Goal: Use online tool/utility: Utilize a website feature to perform a specific function

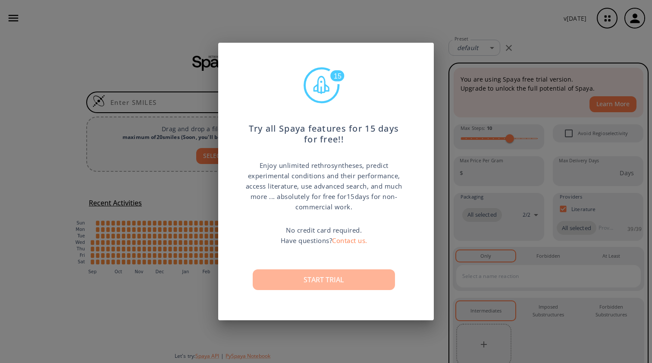
click at [331, 282] on button "Start trial" at bounding box center [324, 279] width 142 height 21
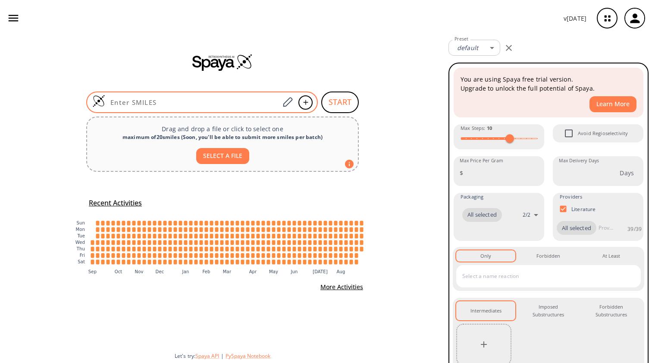
click at [208, 103] on input at bounding box center [192, 102] width 174 height 9
paste input "CCCC(C)C(CO)NCCC1=NC(=NO1)C=2C=CC(Cl)=CC2"
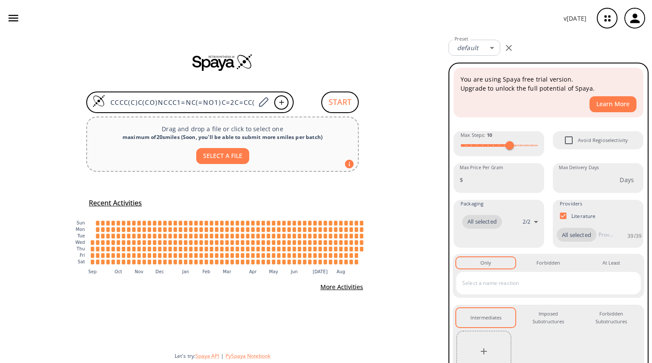
type input "CCCC(C)C(CO)NCCC1=NC(=NO1)C=2C=CC(Cl)=CC2"
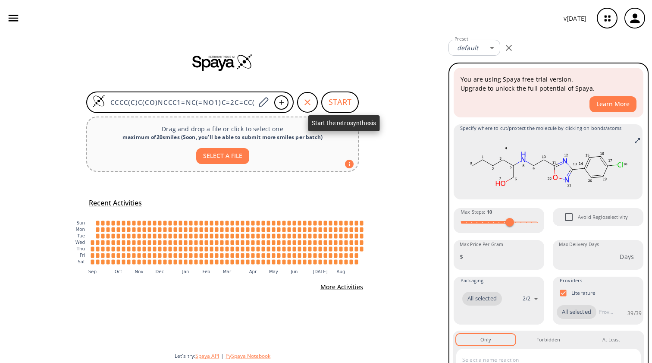
click at [342, 107] on button "START" at bounding box center [340, 102] width 38 height 22
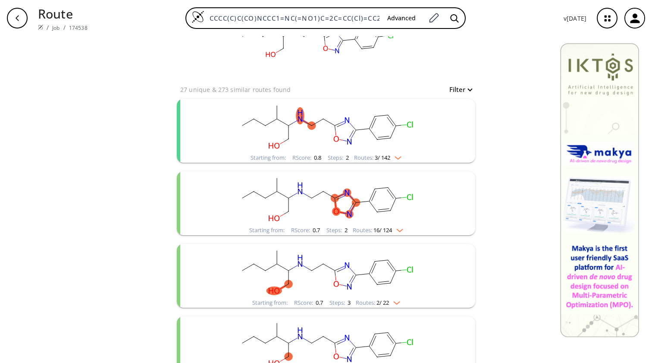
scroll to position [48, 0]
click at [406, 138] on rect "clusters" at bounding box center [326, 125] width 224 height 54
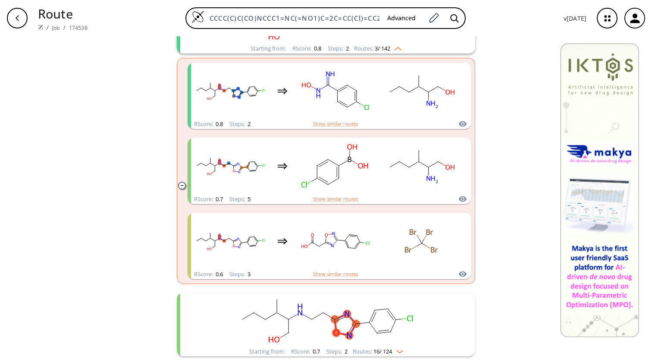
scroll to position [174, 0]
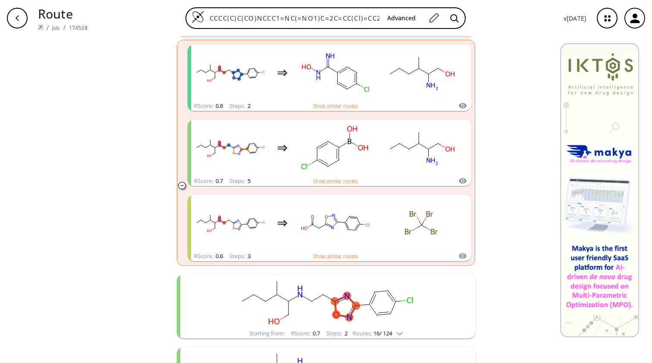
click at [182, 183] on icon "clusters" at bounding box center [181, 185] width 7 height 7
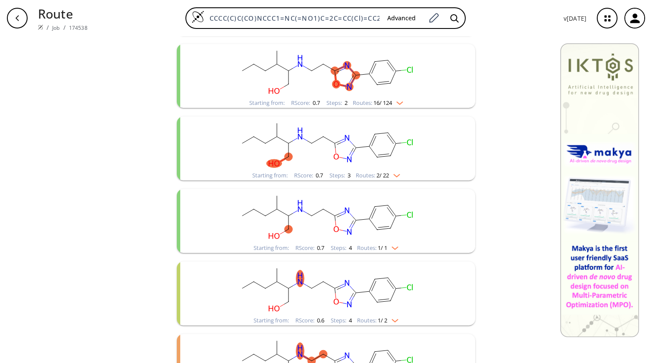
click at [207, 81] on div "Starting from: RScore : 0.7 Steps : 2 Routes: 16 / 124" at bounding box center [326, 76] width 298 height 64
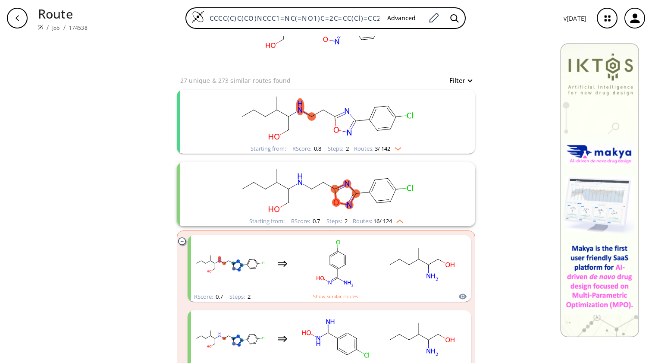
scroll to position [54, 0]
click at [215, 109] on rect "clusters" at bounding box center [326, 118] width 224 height 54
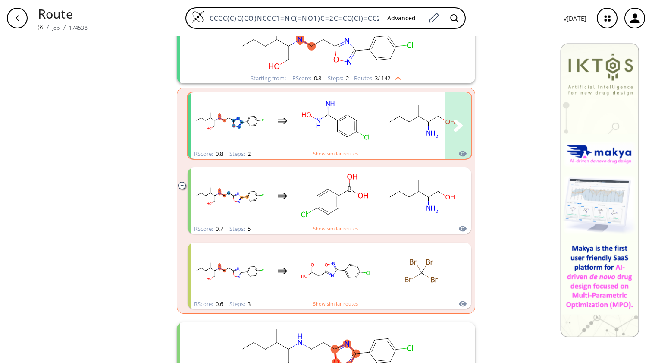
scroll to position [129, 0]
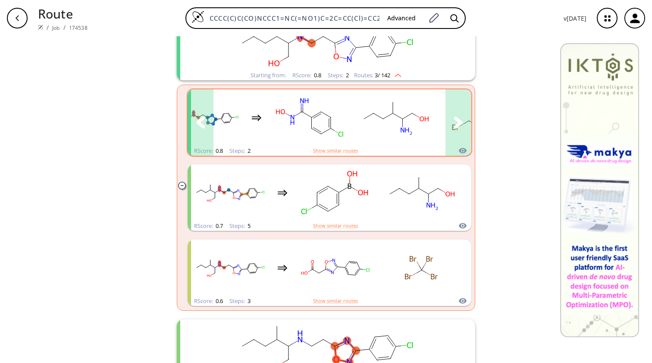
click at [460, 123] on icon "clusters" at bounding box center [458, 122] width 9 height 12
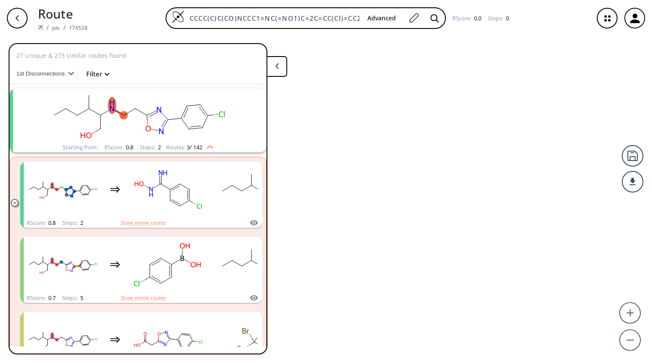
scroll to position [19, 0]
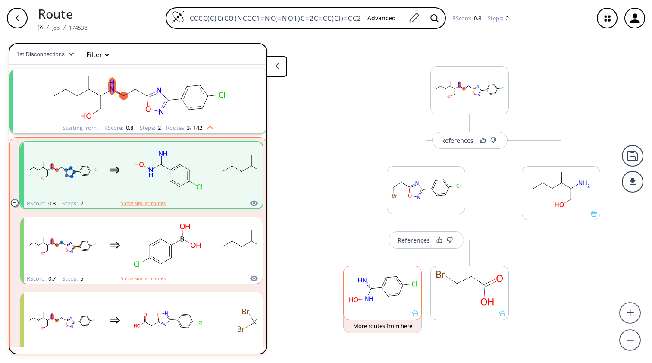
click at [382, 289] on ellipse at bounding box center [382, 287] width 6 height 6
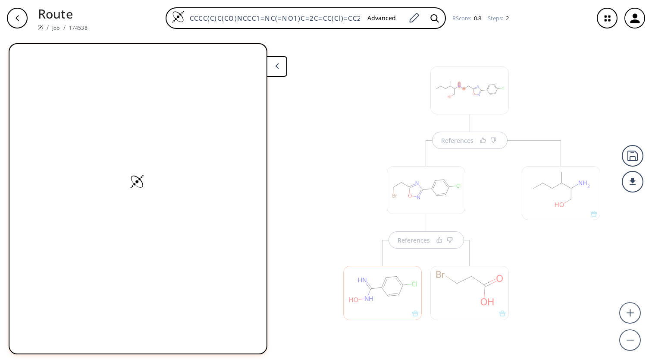
scroll to position [16, 0]
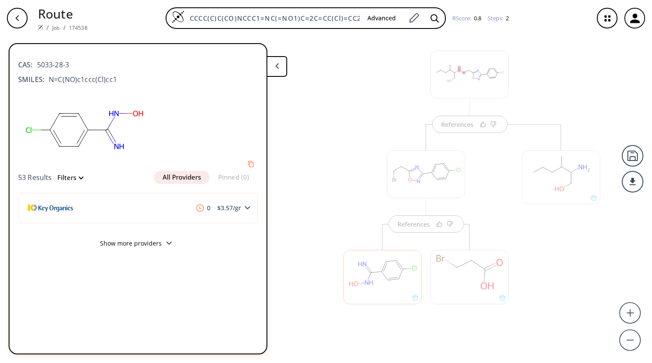
click at [89, 81] on span "N=C(NO)c1ccc(Cl)cc1" at bounding box center [80, 79] width 72 height 10
copy span "N=C(NO)c1ccc(Cl)cc1"
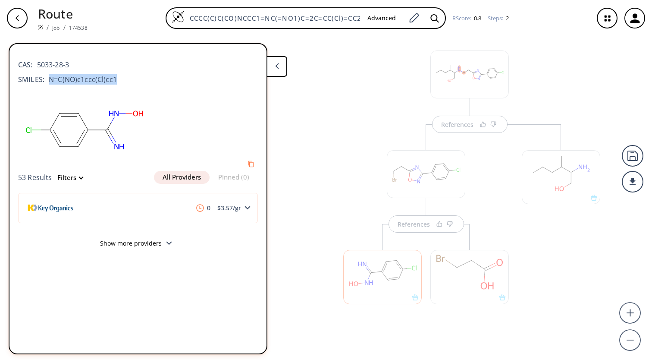
drag, startPoint x: 47, startPoint y: 77, endPoint x: 142, endPoint y: 82, distance: 94.6
click at [142, 82] on div "SMILES: N=C(NO)c1ccc(Cl)cc1" at bounding box center [138, 79] width 240 height 10
click at [316, 187] on div "References References" at bounding box center [326, 196] width 652 height 320
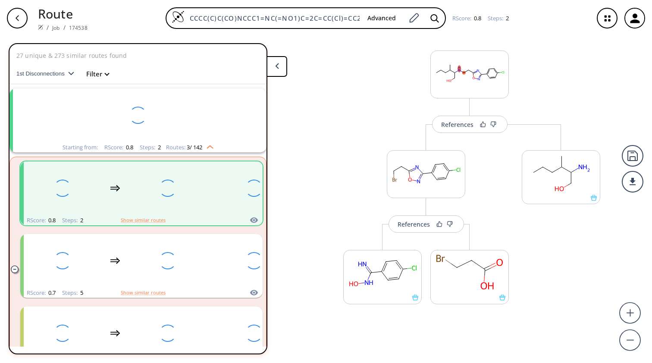
scroll to position [19, 0]
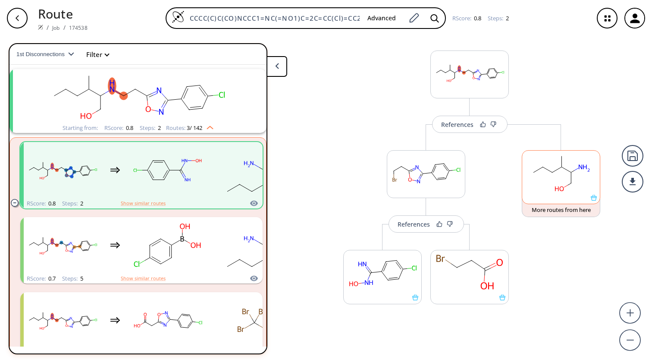
click at [572, 177] on rect at bounding box center [561, 173] width 78 height 44
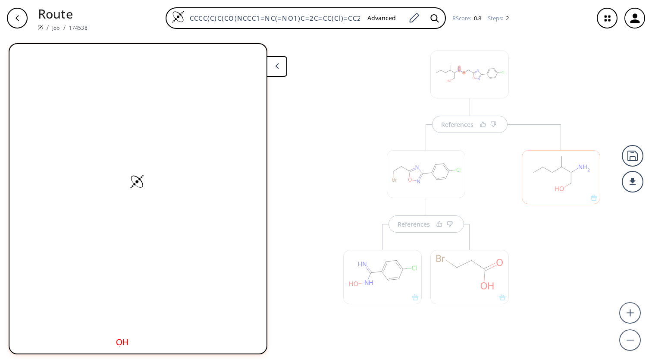
scroll to position [0, 0]
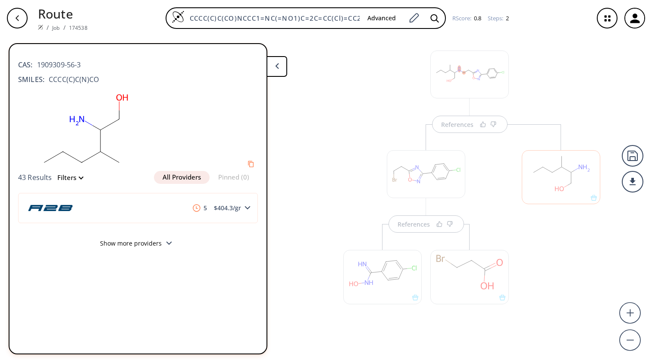
click at [74, 80] on span "CCCC(C)C(N)CO" at bounding box center [71, 79] width 54 height 10
copy span "CCCC(C)C(N)CO"
drag, startPoint x: 49, startPoint y: 78, endPoint x: 107, endPoint y: 78, distance: 58.2
click at [107, 78] on div "SMILES: CCCC(C)C(N)CO" at bounding box center [138, 79] width 240 height 10
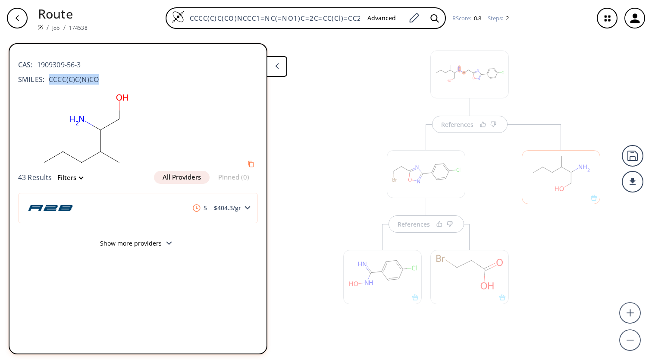
click at [406, 181] on div at bounding box center [426, 174] width 79 height 48
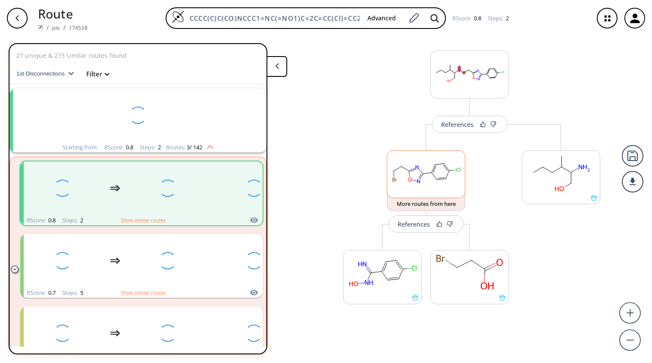
scroll to position [19, 0]
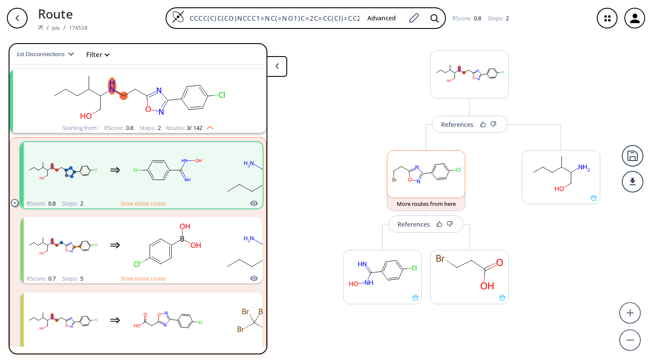
click at [432, 182] on rect at bounding box center [426, 173] width 78 height 44
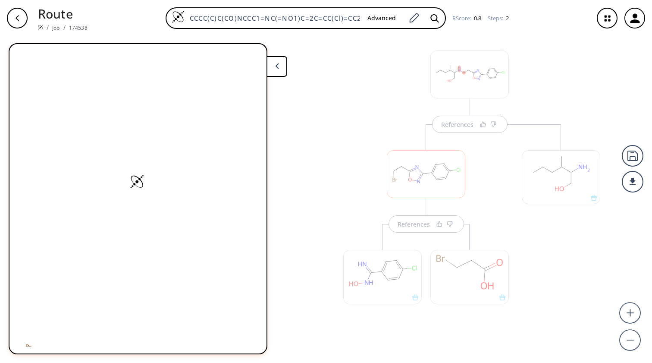
scroll to position [0, 0]
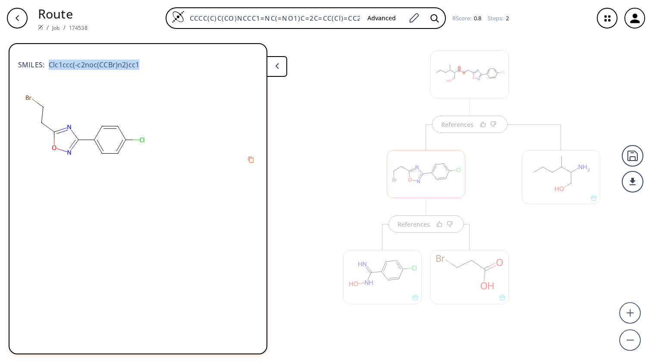
copy span "Clc1ccc(-c2noc(CCBr)n2)cc1"
drag, startPoint x: 49, startPoint y: 65, endPoint x: 166, endPoint y: 66, distance: 117.8
click at [166, 66] on div "SMILES: Clc1ccc(-c2noc(CCBr)n2)cc1" at bounding box center [138, 60] width 240 height 19
click at [277, 67] on icon at bounding box center [277, 66] width 4 height 6
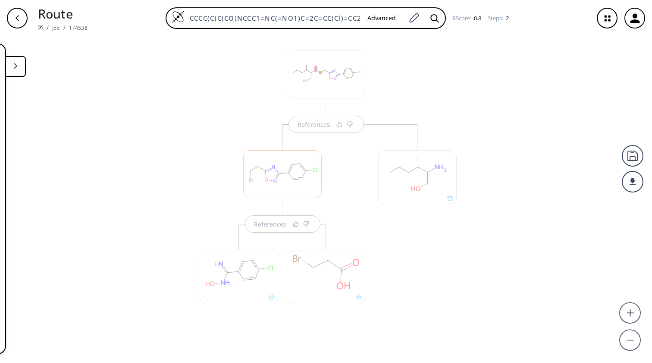
click at [19, 69] on button at bounding box center [15, 66] width 21 height 21
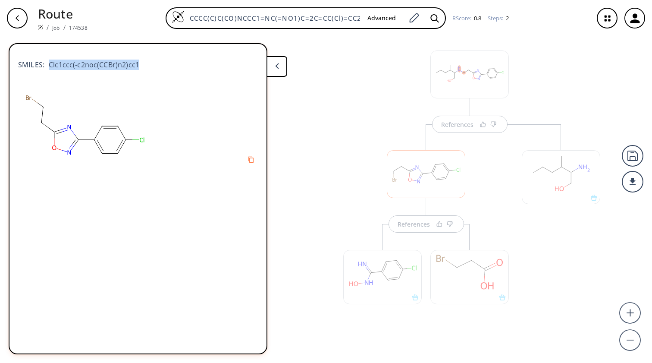
click at [15, 21] on icon "button" at bounding box center [17, 18] width 7 height 7
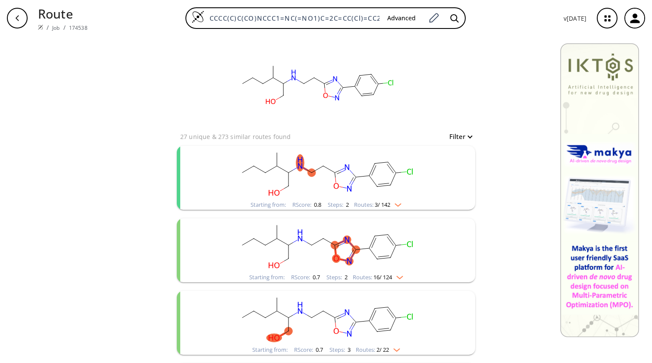
click at [240, 185] on rect "clusters" at bounding box center [326, 173] width 224 height 54
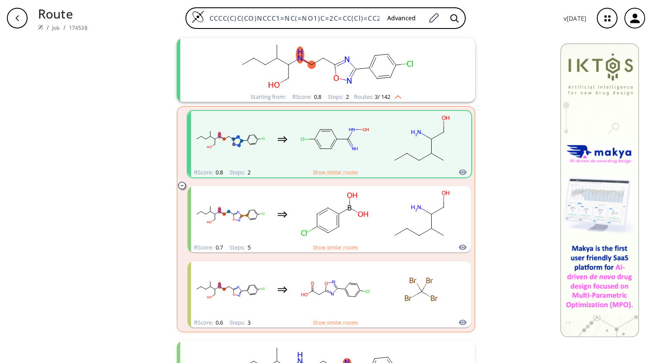
scroll to position [119, 0]
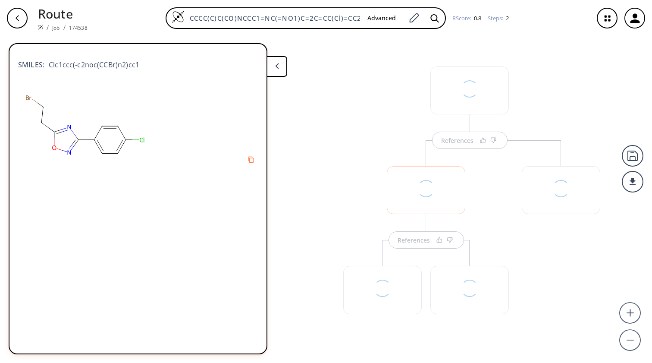
click at [279, 66] on button at bounding box center [277, 66] width 21 height 21
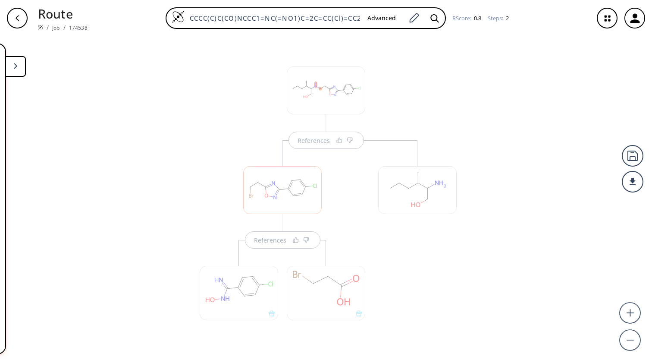
click at [25, 65] on button at bounding box center [15, 66] width 21 height 21
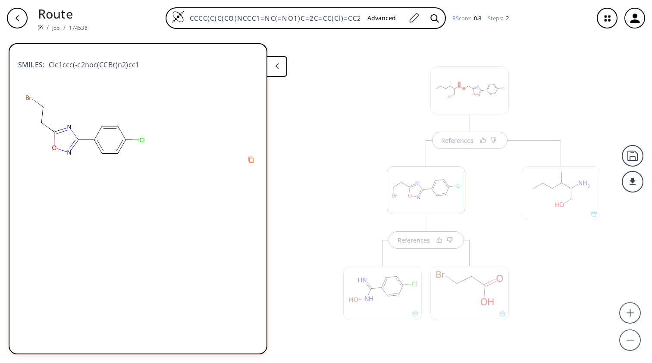
click at [317, 154] on div "References References" at bounding box center [326, 196] width 652 height 320
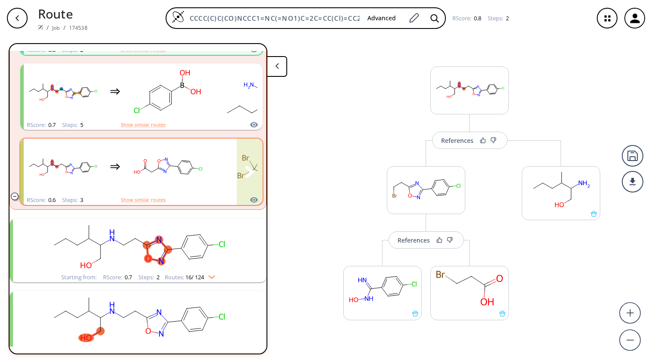
scroll to position [183, 0]
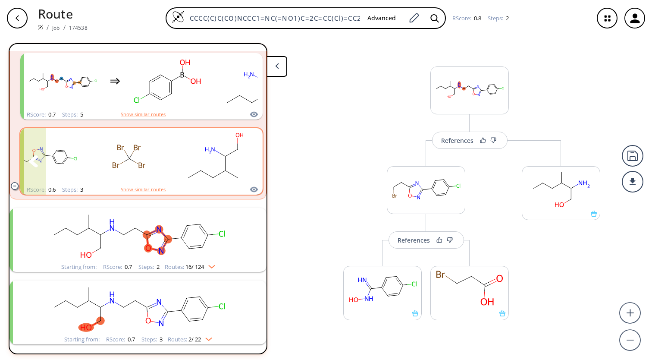
click at [181, 151] on rect "clusters" at bounding box center [215, 156] width 78 height 54
click at [173, 152] on div "clusters" at bounding box center [76, 156] width 355 height 57
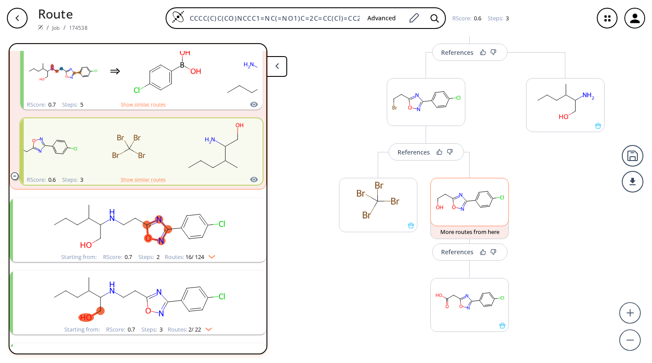
scroll to position [90, 0]
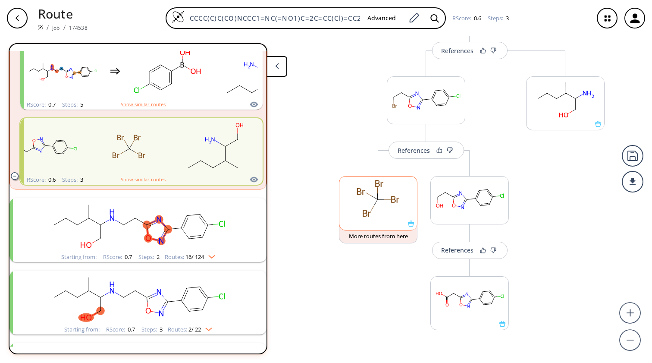
click at [388, 196] on rect at bounding box center [378, 198] width 78 height 44
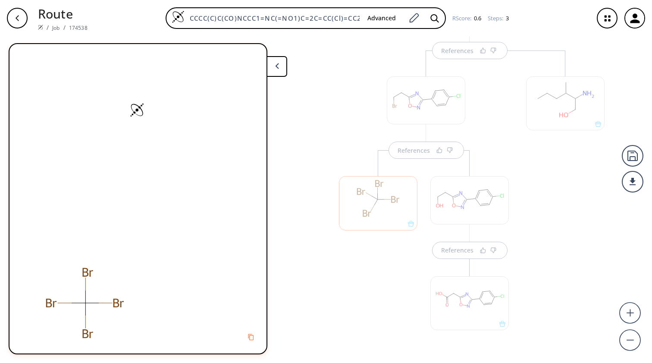
scroll to position [133, 0]
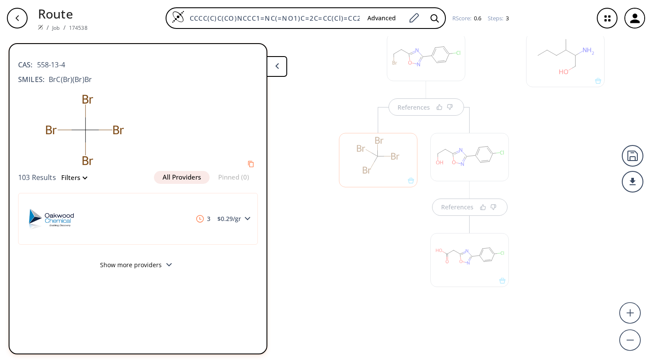
click at [74, 76] on span "BrC(Br)(Br)Br" at bounding box center [67, 79] width 47 height 10
drag, startPoint x: 50, startPoint y: 78, endPoint x: 106, endPoint y: 87, distance: 56.3
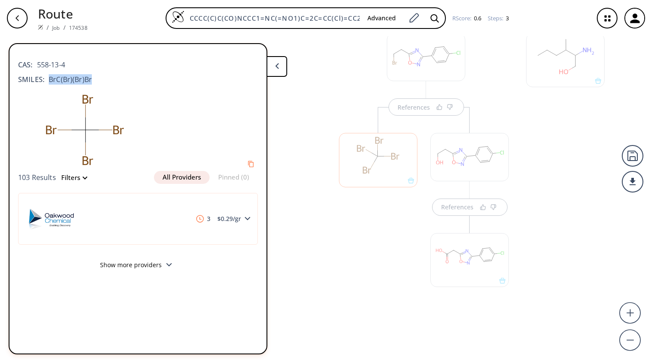
click at [106, 87] on div "CAS: 558-13-4 SMILES: BrC(Br)(Br)Br" at bounding box center [138, 70] width 240 height 38
click at [305, 89] on div "References References References" at bounding box center [326, 196] width 652 height 320
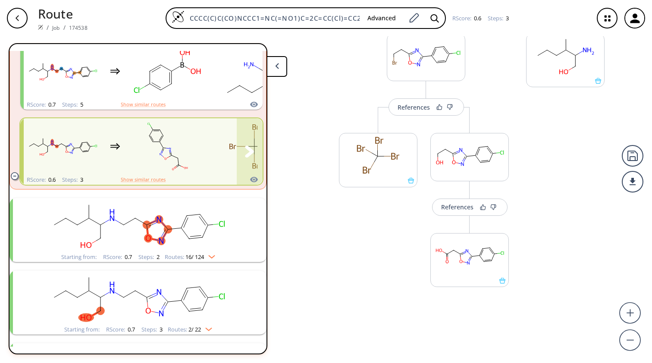
scroll to position [0, 0]
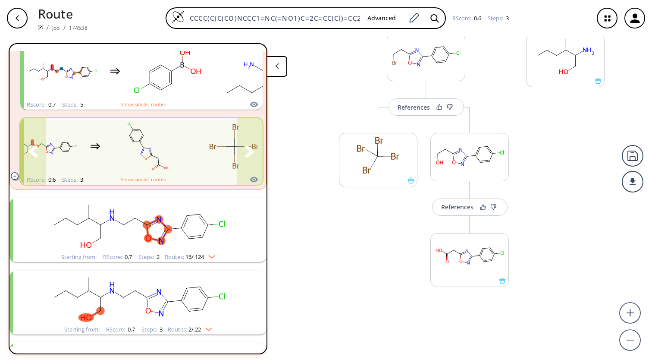
click at [248, 152] on icon "clusters" at bounding box center [249, 151] width 9 height 12
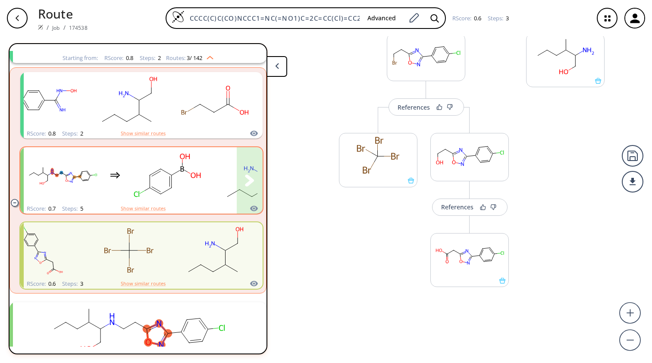
scroll to position [100, 0]
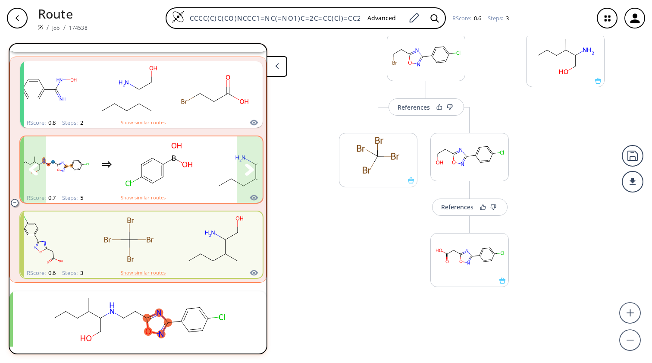
click at [247, 173] on icon "clusters" at bounding box center [249, 169] width 9 height 12
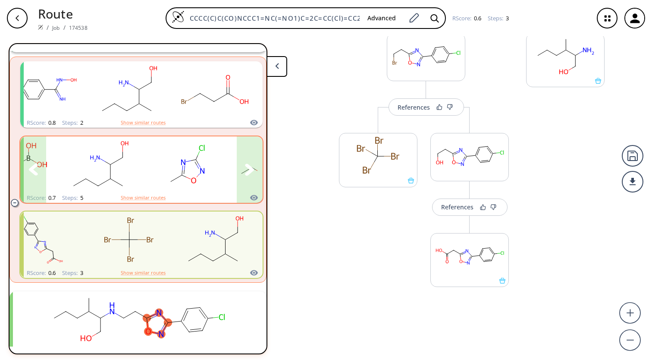
click at [136, 170] on rect "clusters" at bounding box center [100, 165] width 78 height 54
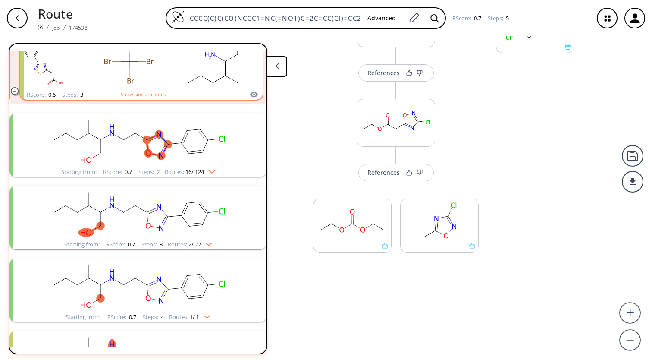
scroll to position [312, 0]
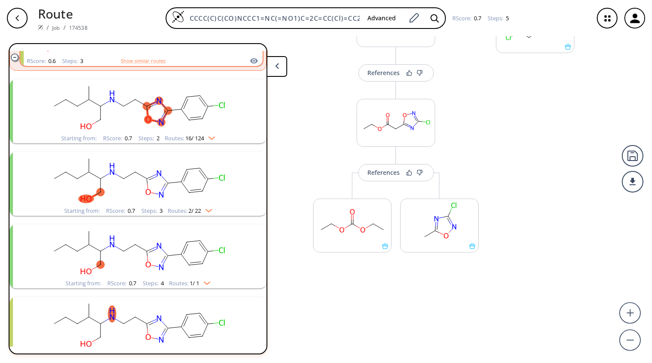
click at [218, 81] on rect "clusters" at bounding box center [138, 106] width 224 height 54
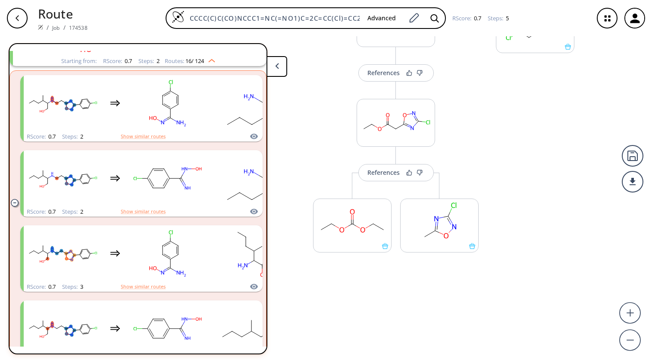
scroll to position [0, 0]
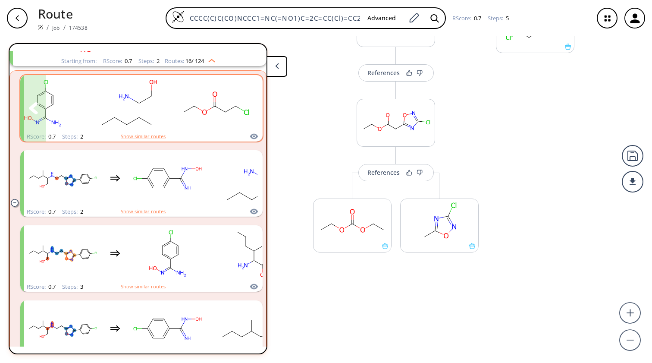
click at [173, 100] on div "clusters" at bounding box center [76, 103] width 355 height 57
click at [177, 123] on rect "clusters" at bounding box center [215, 103] width 78 height 54
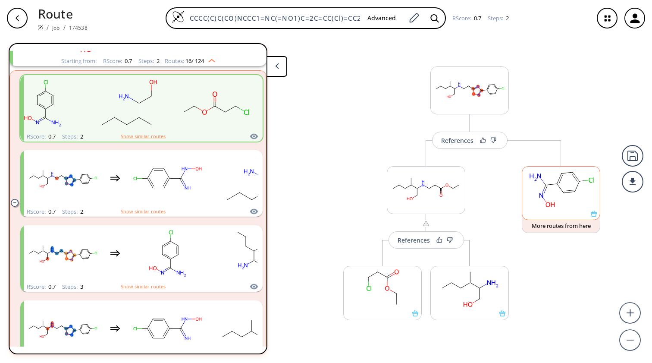
click at [573, 193] on ellipse at bounding box center [575, 191] width 7 height 7
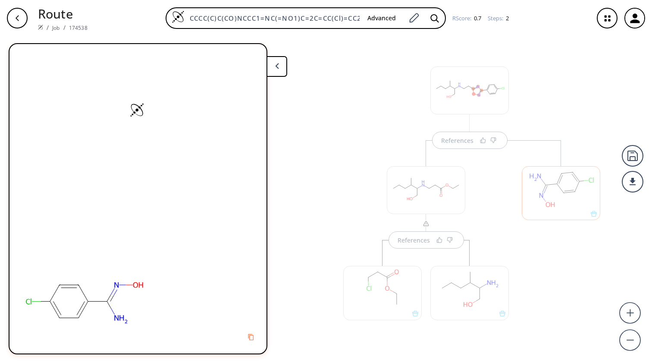
scroll to position [16, 0]
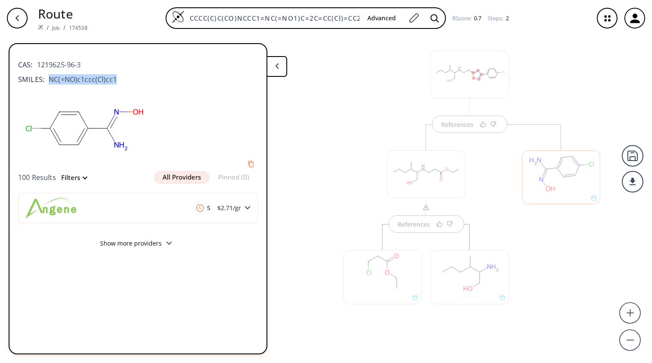
copy span "NC(=NO)c1ccc(Cl)cc1"
drag, startPoint x: 49, startPoint y: 78, endPoint x: 148, endPoint y: 80, distance: 99.2
click at [148, 80] on div "SMILES: NC(=NO)c1ccc(Cl)cc1" at bounding box center [138, 79] width 240 height 10
click at [344, 108] on div "References References" at bounding box center [469, 190] width 279 height 331
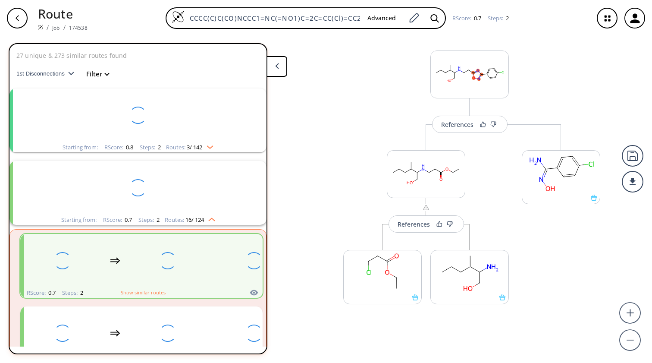
scroll to position [250, 0]
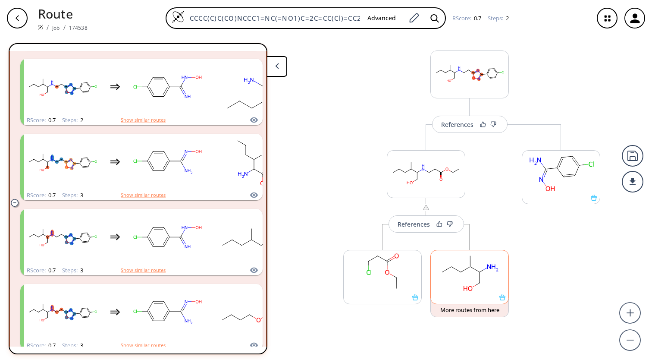
click at [463, 274] on ellipse at bounding box center [461, 272] width 6 height 6
click at [466, 277] on rect at bounding box center [470, 272] width 78 height 44
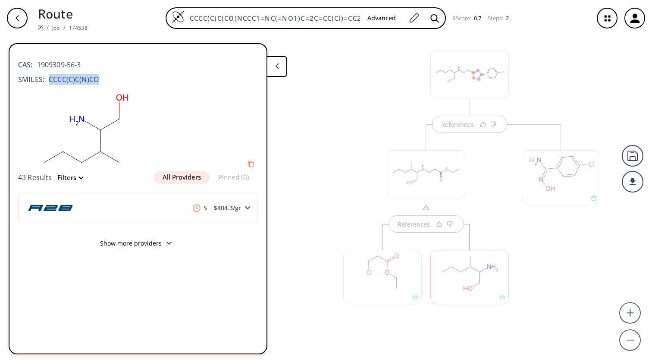
copy span "CCCC(C)C(N)CO"
drag, startPoint x: 49, startPoint y: 81, endPoint x: 129, endPoint y: 81, distance: 79.4
click at [129, 81] on div "SMILES: CCCC(C)C(N)CO" at bounding box center [138, 79] width 240 height 10
click at [279, 56] on button at bounding box center [277, 66] width 21 height 21
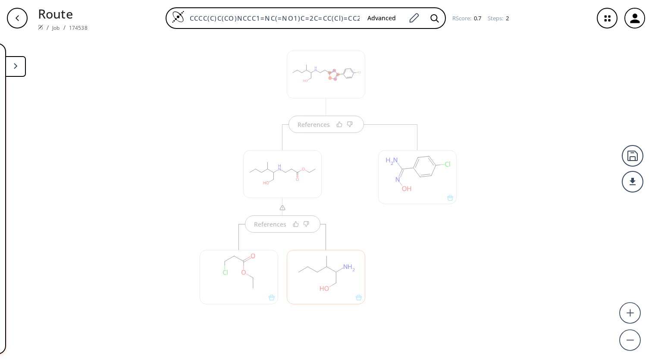
click at [246, 267] on div at bounding box center [239, 277] width 79 height 54
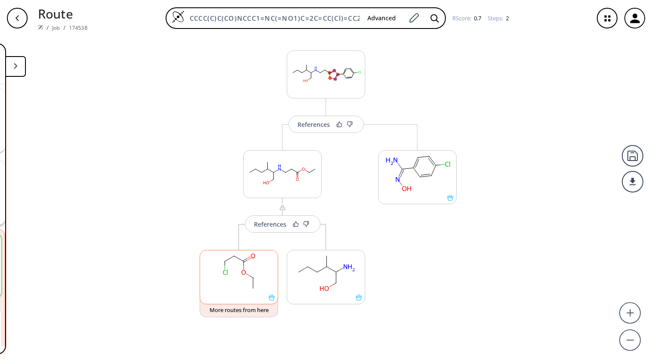
scroll to position [250, 0]
click at [246, 267] on rect at bounding box center [239, 272] width 78 height 44
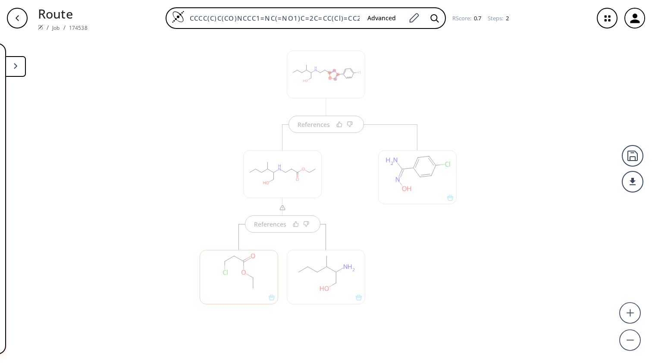
scroll to position [0, 0]
click at [19, 68] on button at bounding box center [15, 66] width 21 height 21
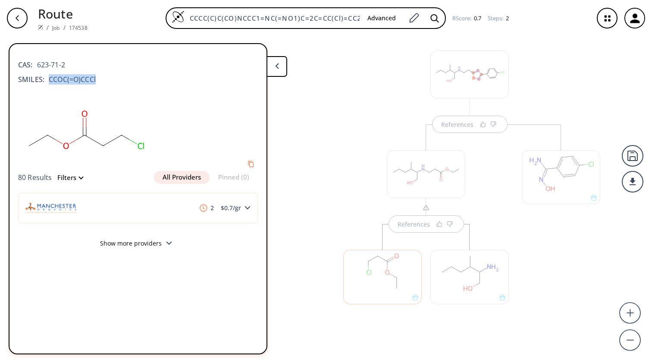
copy span "CCOC(=O)CCCl"
drag, startPoint x: 49, startPoint y: 79, endPoint x: 126, endPoint y: 84, distance: 77.4
click at [126, 84] on div "SMILES: CCOC(=O)CCCl" at bounding box center [138, 79] width 240 height 10
click at [276, 66] on icon at bounding box center [277, 66] width 4 height 6
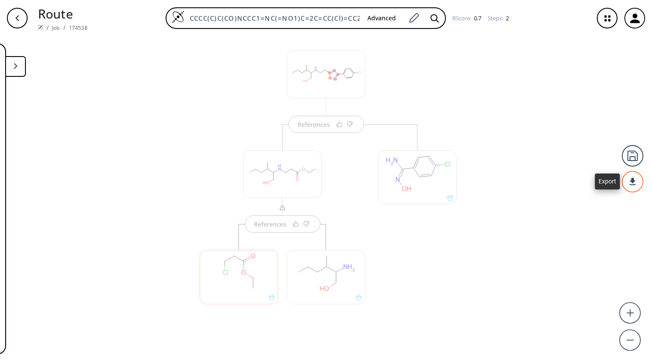
click at [641, 186] on div at bounding box center [633, 182] width 22 height 22
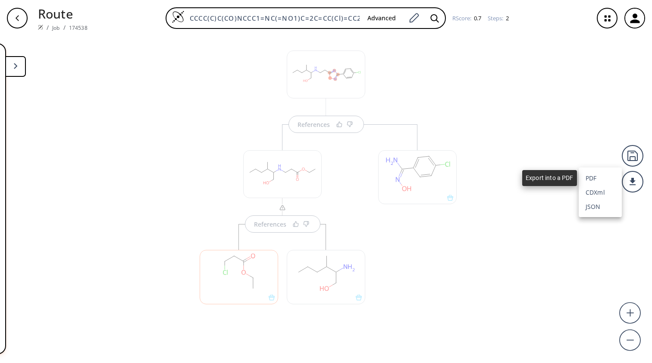
click at [602, 175] on li "PDF" at bounding box center [600, 178] width 43 height 14
click at [516, 79] on div "References References" at bounding box center [326, 196] width 652 height 320
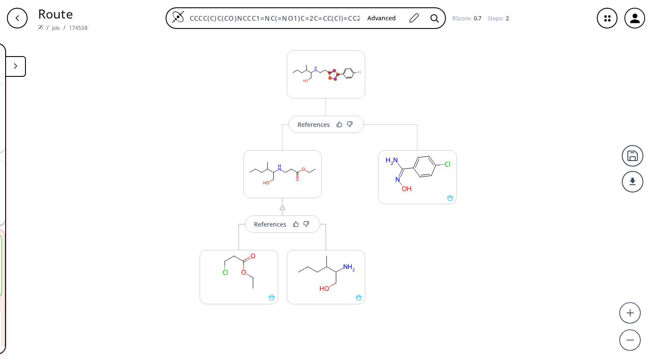
scroll to position [250, 0]
click at [22, 67] on button at bounding box center [15, 66] width 21 height 21
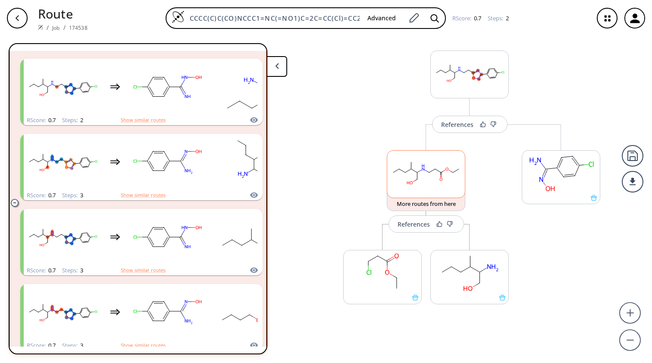
click at [419, 173] on ellipse at bounding box center [417, 172] width 4 height 4
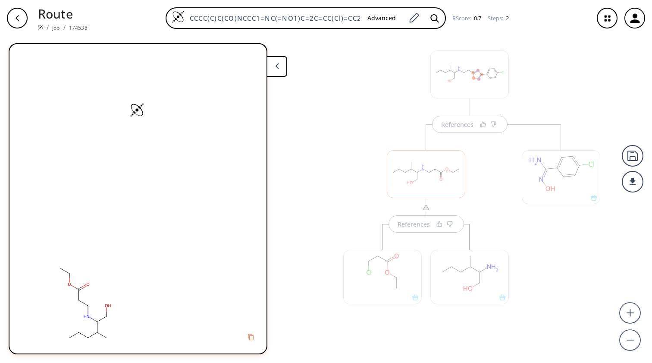
scroll to position [0, 0]
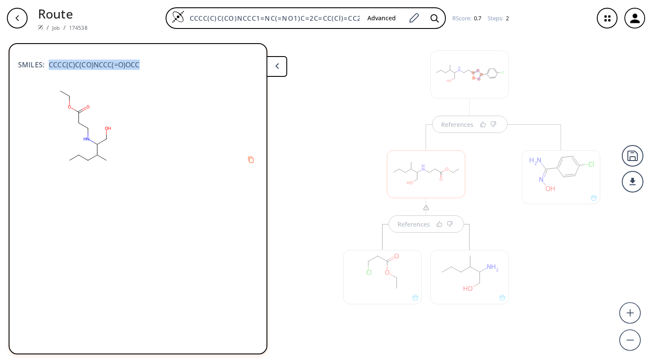
drag, startPoint x: 48, startPoint y: 63, endPoint x: 166, endPoint y: 65, distance: 117.3
click at [166, 65] on div "SMILES: CCCC(C)C(CO)NCCC(=O)OCC" at bounding box center [138, 60] width 240 height 19
copy span "CCCC(C)C(CO)NCCC(=O)OCC"
click at [338, 73] on div "References References" at bounding box center [469, 190] width 279 height 331
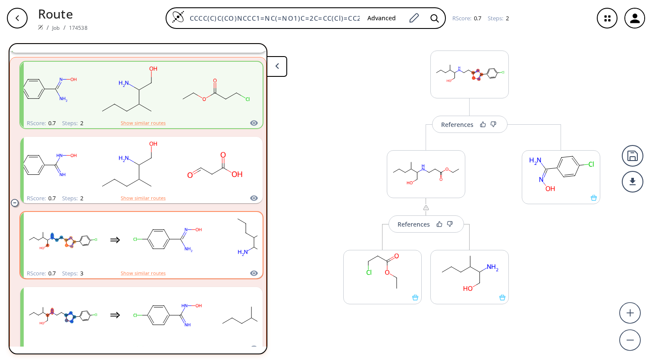
scroll to position [183, 0]
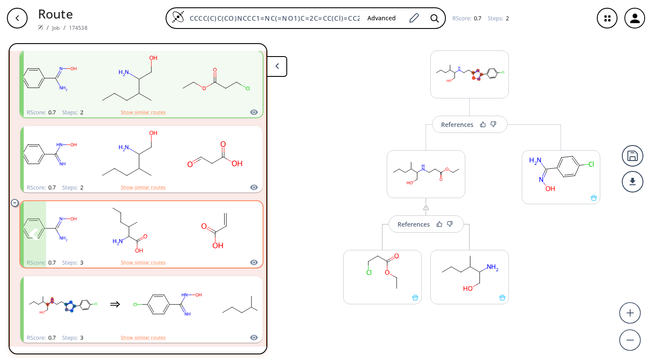
click at [165, 221] on rect "clusters" at bounding box center [129, 229] width 78 height 54
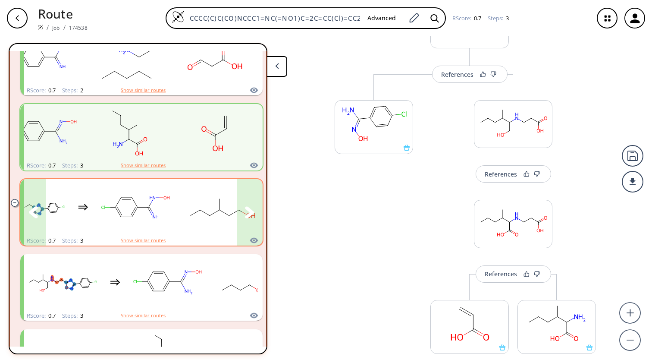
click at [248, 206] on icon "clusters" at bounding box center [249, 212] width 9 height 12
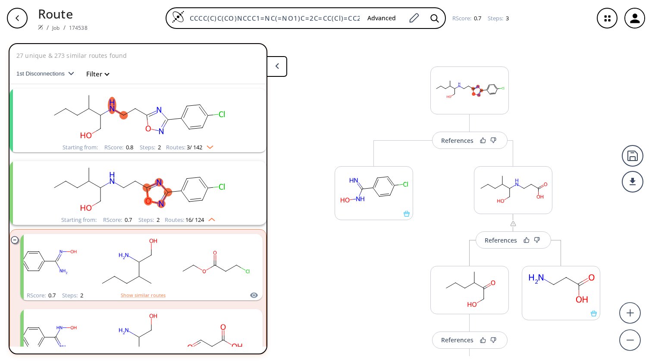
click at [285, 160] on div "27 unique & 273 similar routes found 1st Disconnections Filter clear Starting f…" at bounding box center [148, 198] width 279 height 311
click at [13, 239] on icon "clusters" at bounding box center [14, 239] width 7 height 7
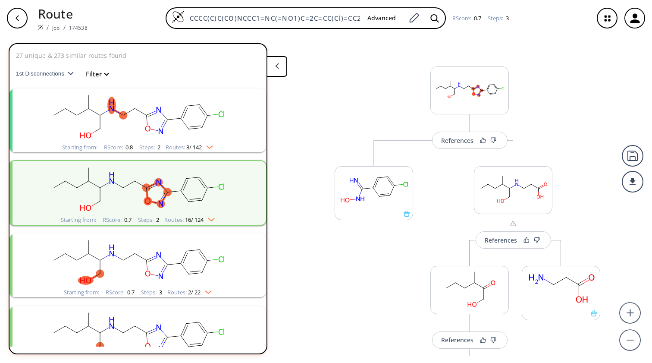
scroll to position [0, 0]
click at [210, 146] on img "clusters" at bounding box center [207, 145] width 11 height 7
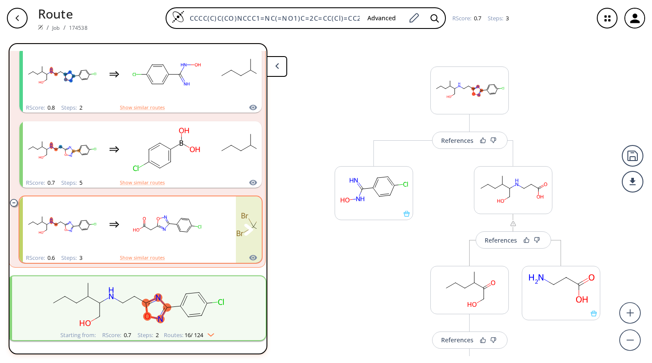
scroll to position [115, 1]
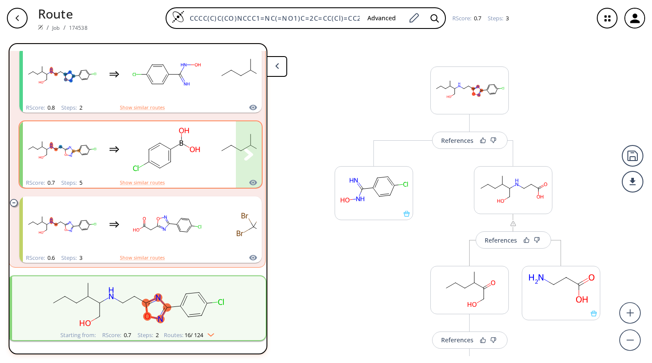
click at [214, 170] on div "clusters" at bounding box center [244, 149] width 442 height 57
click at [239, 158] on button "clusters" at bounding box center [249, 154] width 26 height 66
